Goal: Transaction & Acquisition: Download file/media

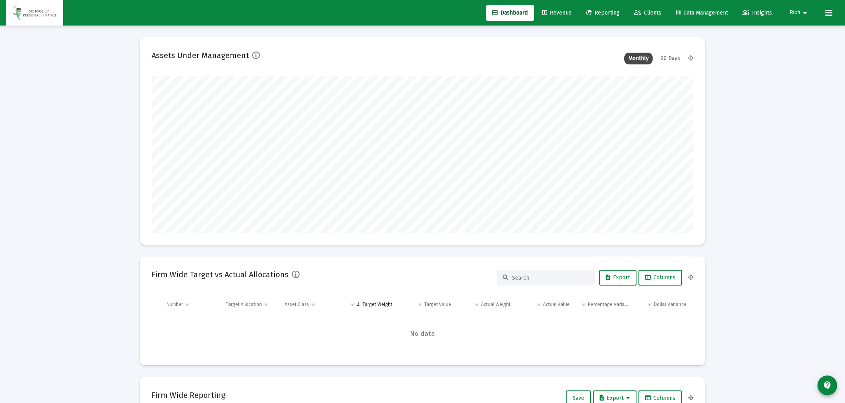
type input "[DATE]"
click at [651, 15] on span "Clients" at bounding box center [647, 12] width 27 height 7
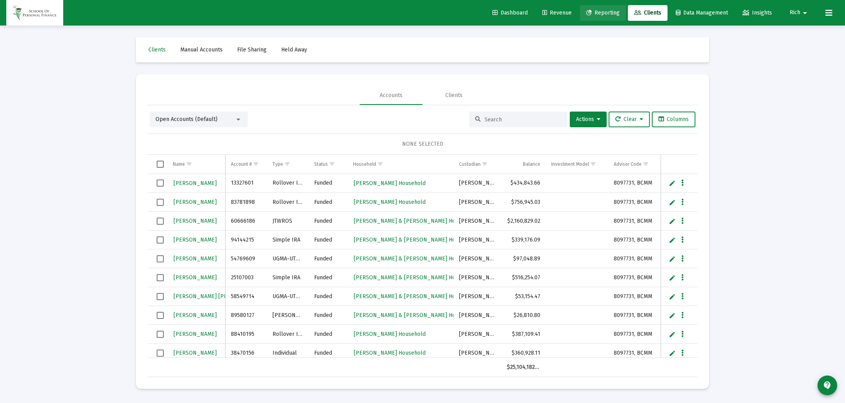
click at [601, 14] on span "Reporting" at bounding box center [602, 12] width 33 height 7
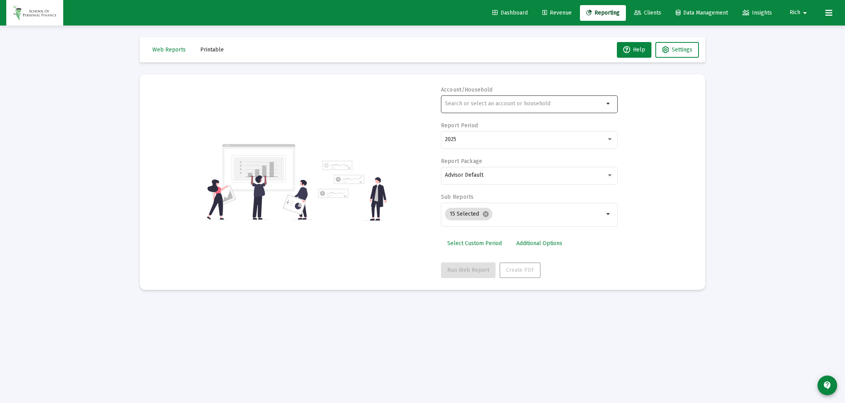
click at [467, 105] on input "text" at bounding box center [524, 103] width 159 height 6
click at [470, 144] on span "XXXXX 601 [PERSON_NAME] Rollover IRA" at bounding box center [532, 140] width 158 height 19
type input "[PERSON_NAME] IRA"
click at [469, 270] on span "Run Web Report" at bounding box center [468, 269] width 42 height 7
select select "View all"
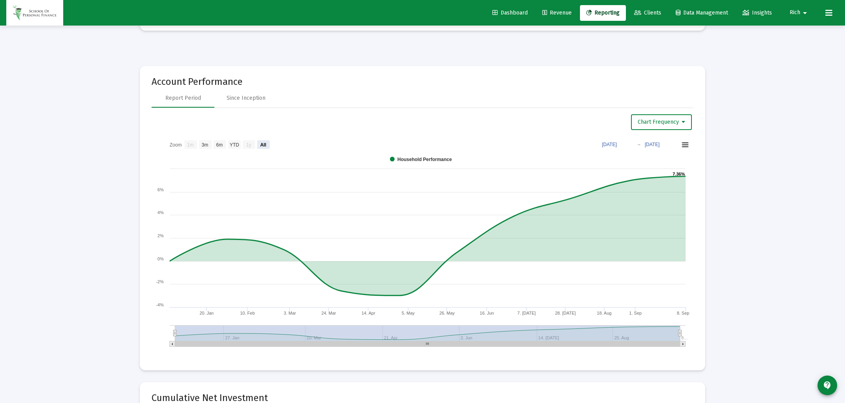
scroll to position [855, 0]
click at [252, 101] on div "Since Inception" at bounding box center [245, 97] width 63 height 19
select select "View all"
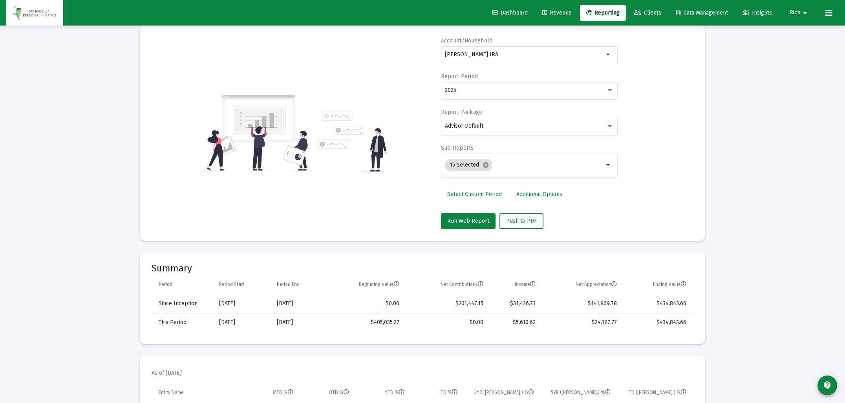
scroll to position [0, 0]
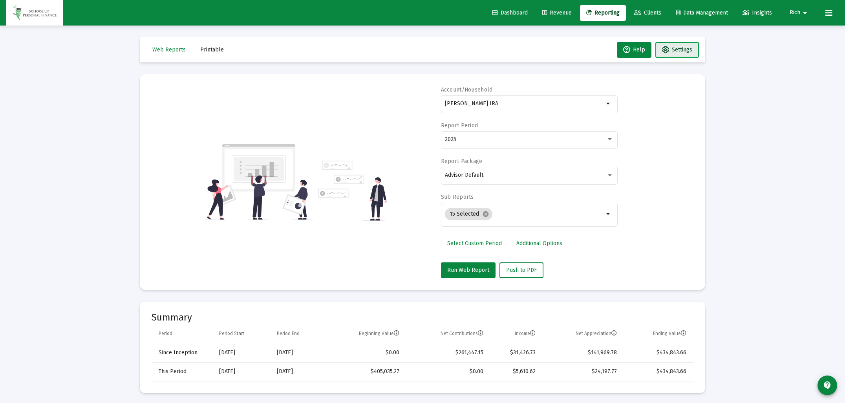
click at [673, 46] on button "Settings" at bounding box center [677, 50] width 44 height 16
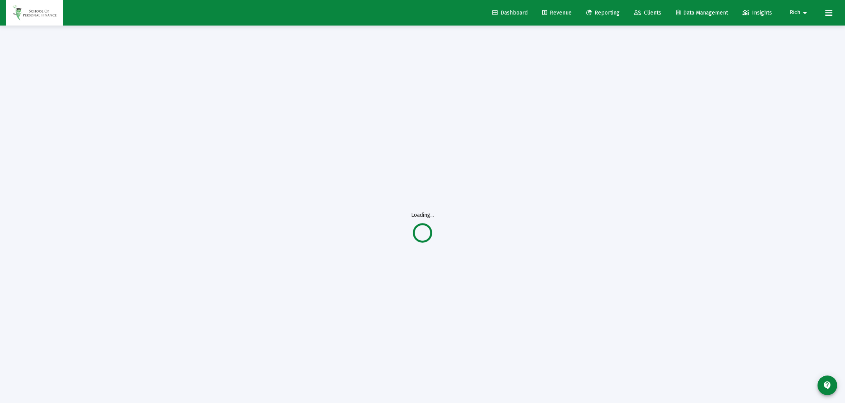
select select "View all"
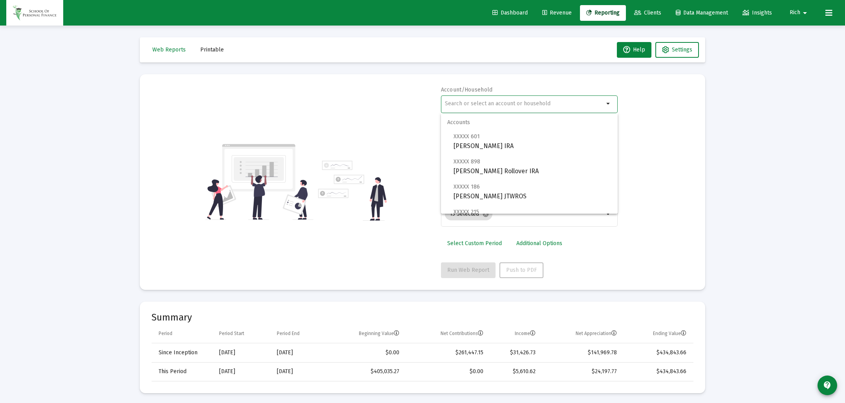
click at [455, 102] on input "text" at bounding box center [524, 103] width 159 height 6
click at [475, 141] on span "XXXXX 601 [PERSON_NAME] Rollover IRA" at bounding box center [532, 140] width 158 height 19
type input "[PERSON_NAME] IRA"
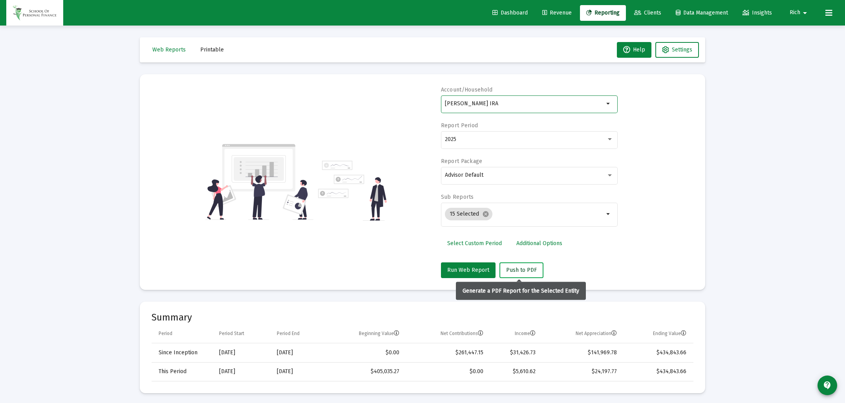
click at [522, 268] on span "Push to PDF" at bounding box center [521, 269] width 31 height 7
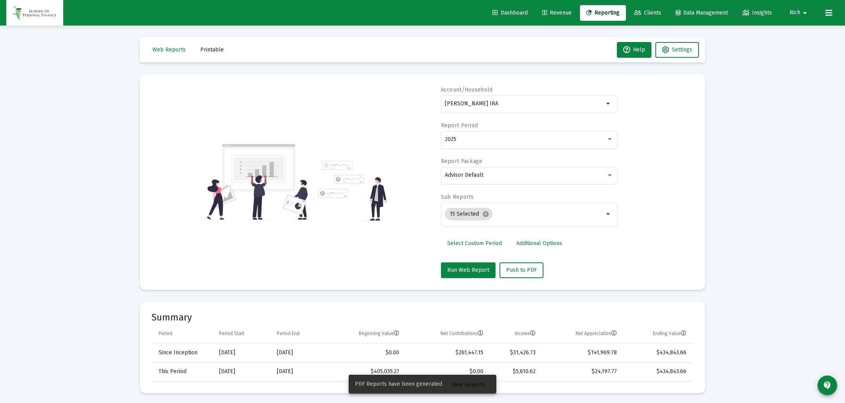
click at [470, 385] on span "View Reports" at bounding box center [467, 384] width 33 height 7
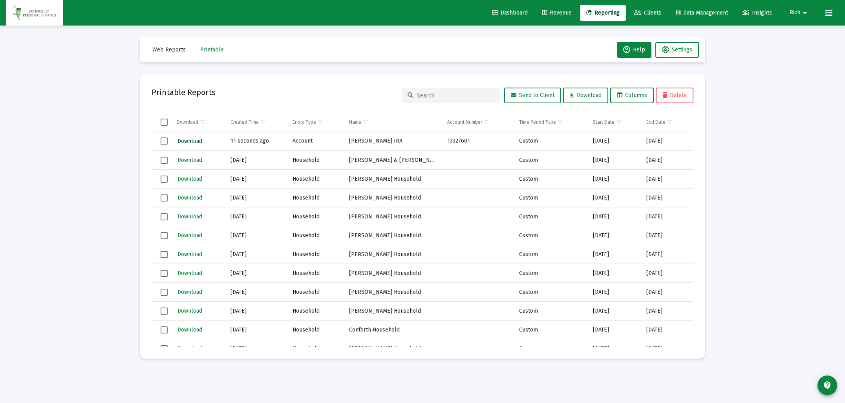
click at [197, 142] on span "Download" at bounding box center [189, 141] width 25 height 7
